Goal: Task Accomplishment & Management: Use online tool/utility

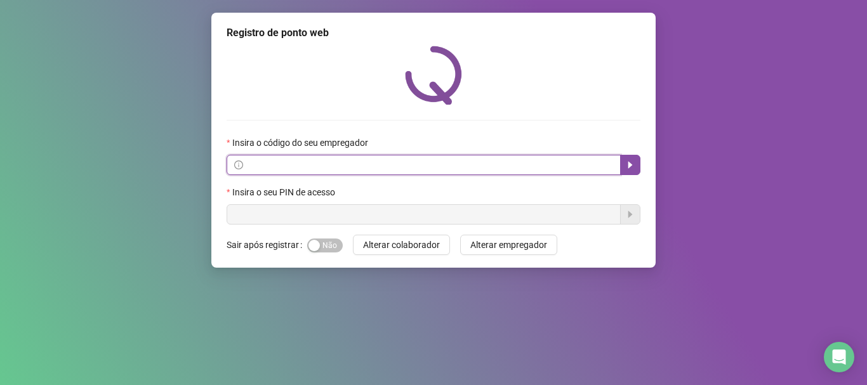
click at [255, 160] on input "text" at bounding box center [430, 165] width 368 height 14
click at [246, 166] on input "text" at bounding box center [430, 165] width 368 height 14
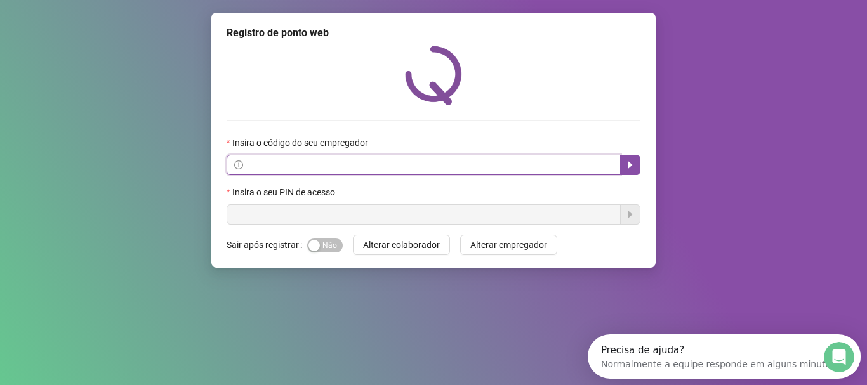
click at [295, 168] on input "text" at bounding box center [430, 165] width 368 height 14
click at [294, 168] on input "text" at bounding box center [430, 165] width 368 height 14
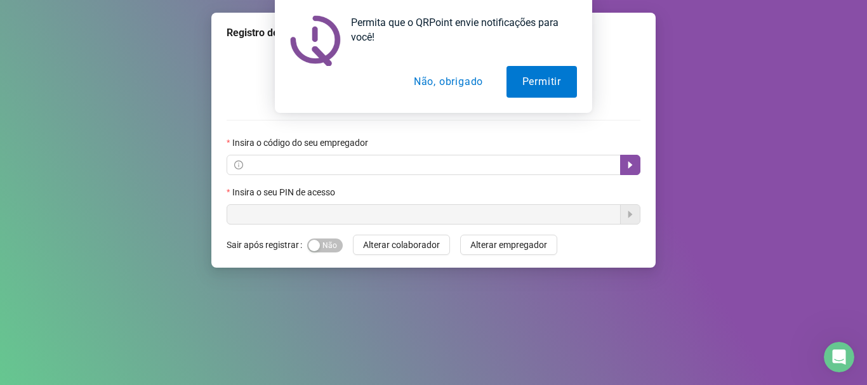
drag, startPoint x: 503, startPoint y: 354, endPoint x: 470, endPoint y: 281, distance: 79.9
click at [503, 354] on div "Registro de ponto web Insira o código do seu empregador Insira o seu PIN de ace…" at bounding box center [433, 192] width 867 height 385
click at [466, 79] on button "Não, obrigado" at bounding box center [448, 82] width 101 height 32
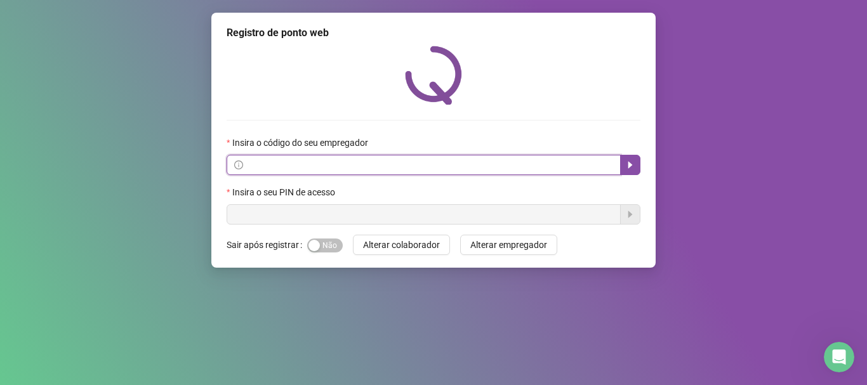
click at [392, 170] on input "text" at bounding box center [430, 165] width 368 height 14
click at [403, 167] on input "text" at bounding box center [430, 165] width 368 height 14
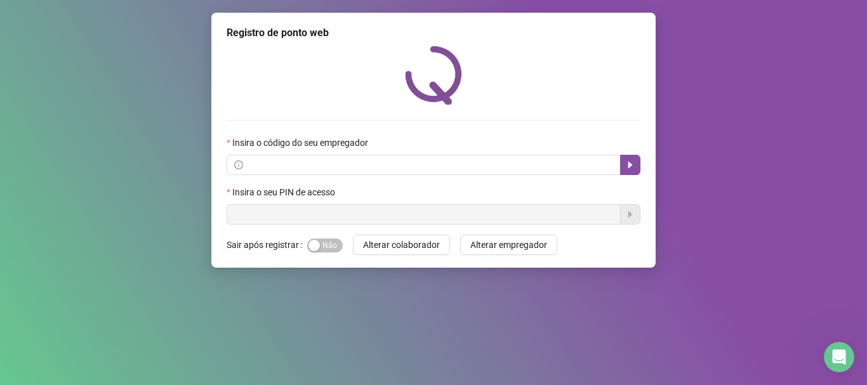
click at [43, 71] on div "Registro de ponto web Insira o código do seu empregador Insira o seu PIN de ace…" at bounding box center [433, 192] width 867 height 385
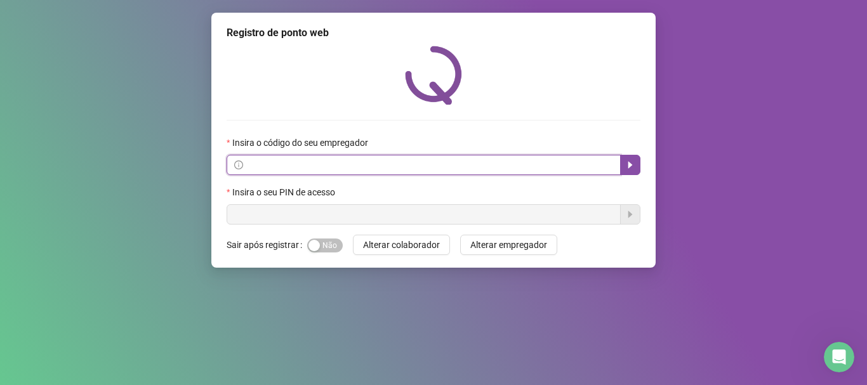
click at [335, 166] on input "text" at bounding box center [430, 165] width 368 height 14
click at [408, 163] on input "text" at bounding box center [430, 165] width 368 height 14
paste input "**********"
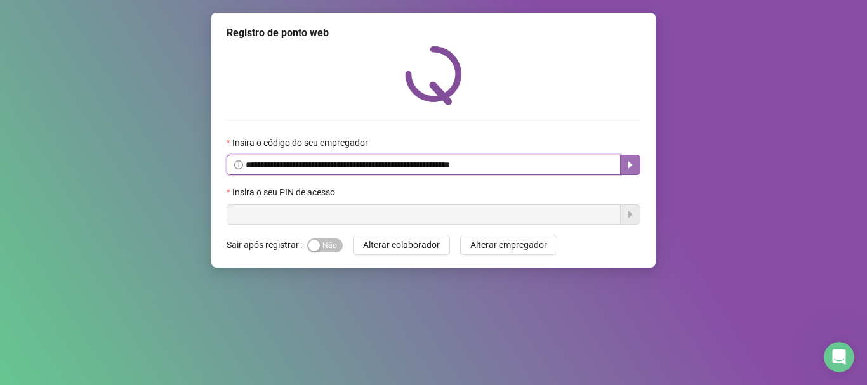
click at [629, 169] on icon "caret-right" at bounding box center [630, 165] width 10 height 10
type input "**********"
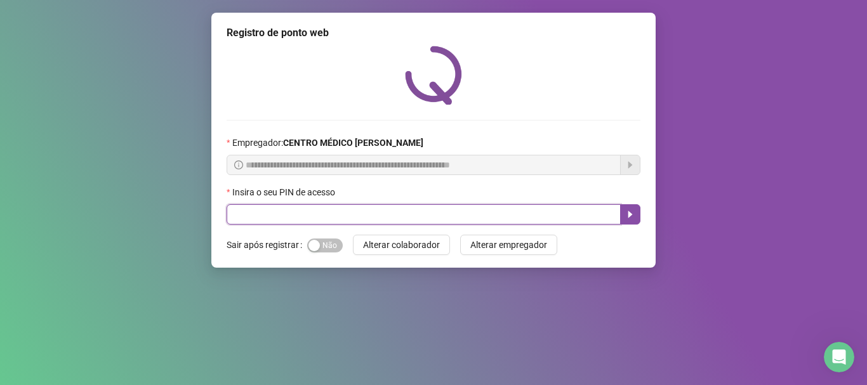
click at [462, 208] on input "text" at bounding box center [424, 214] width 394 height 20
